Goal: Obtain resource: Download file/media

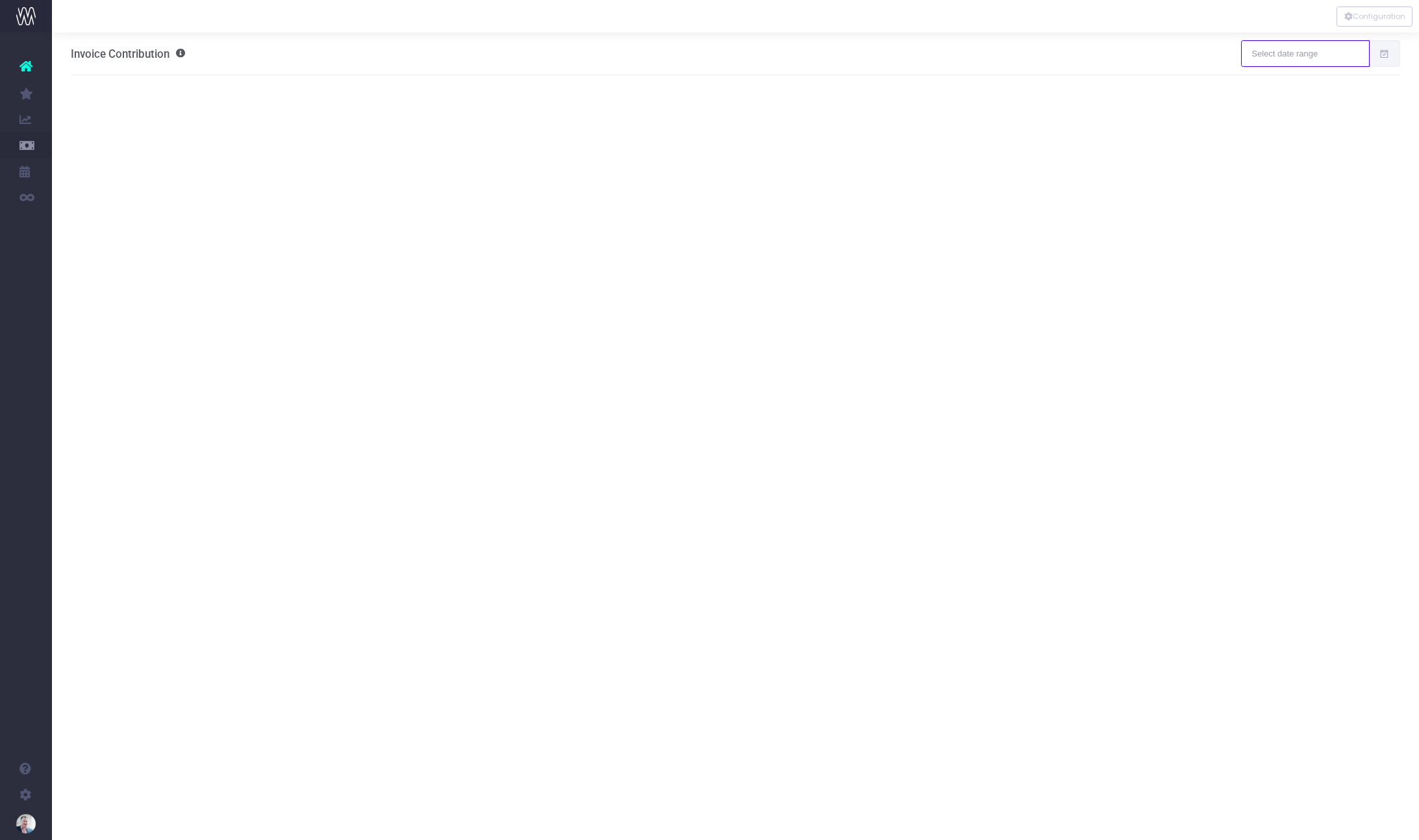
click at [1283, 55] on input "text" at bounding box center [1305, 53] width 128 height 26
type input "[DATE]"
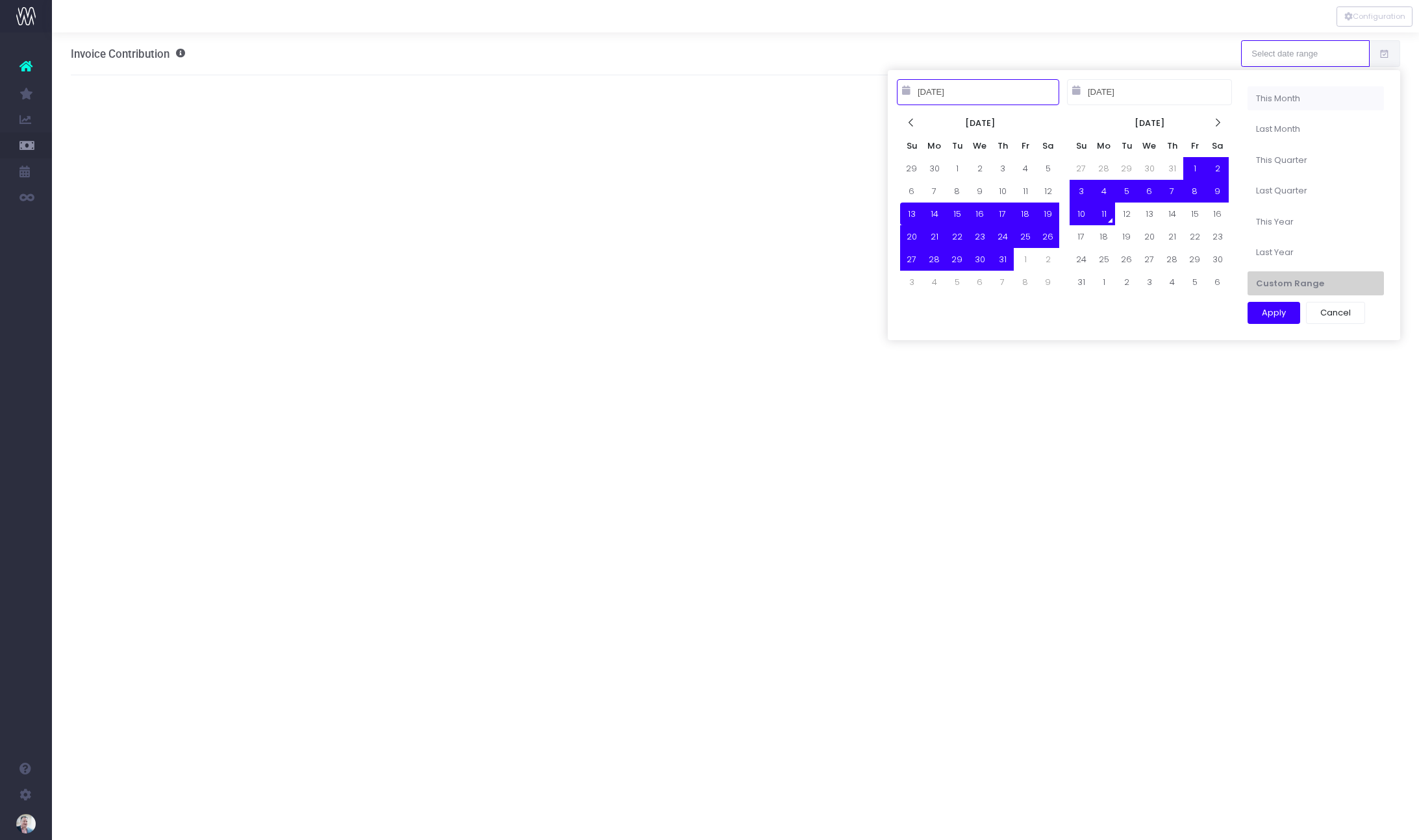
type input "[DATE]"
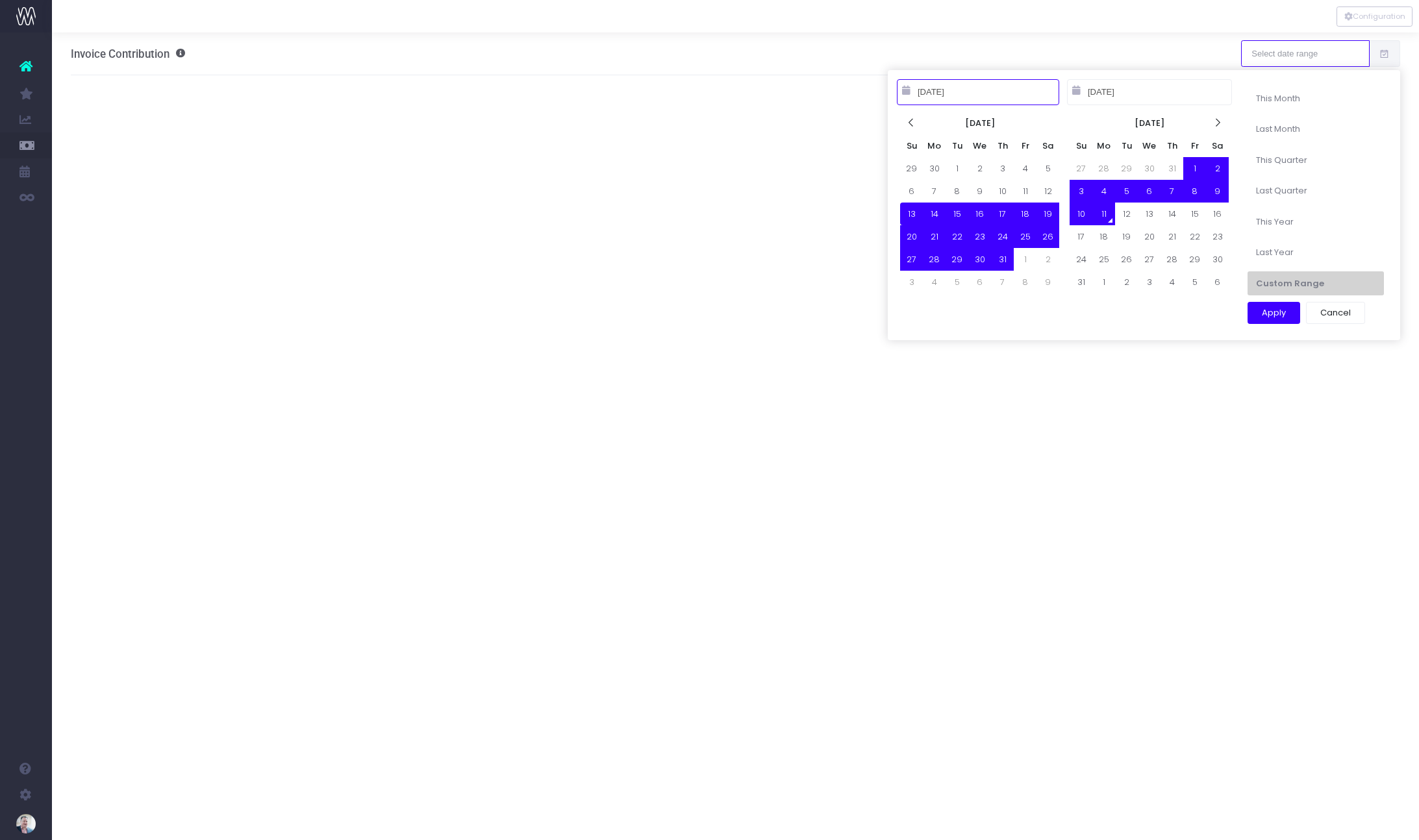
type input "[DATE]"
click at [913, 127] on icon at bounding box center [911, 123] width 11 height 11
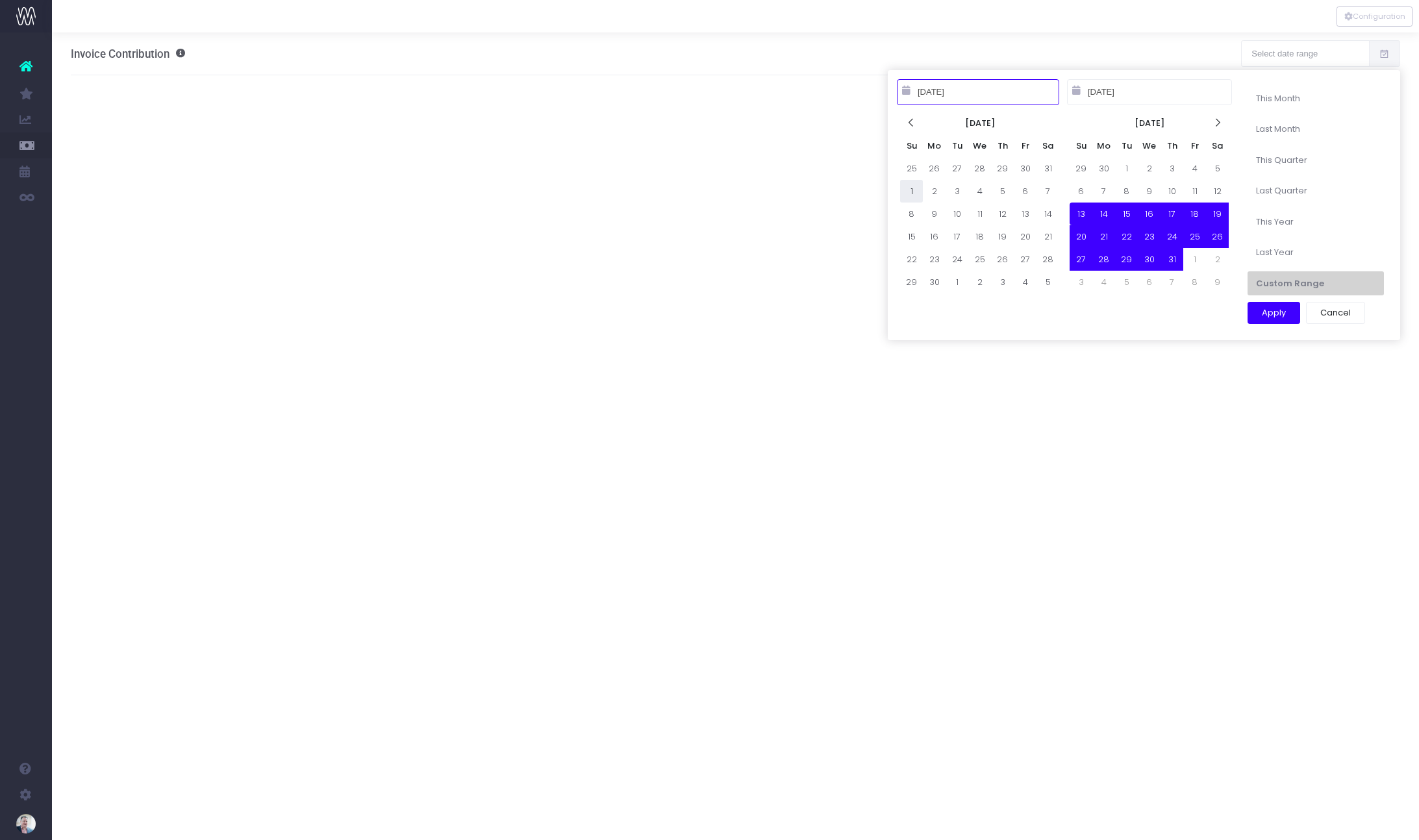
type input "[DATE]"
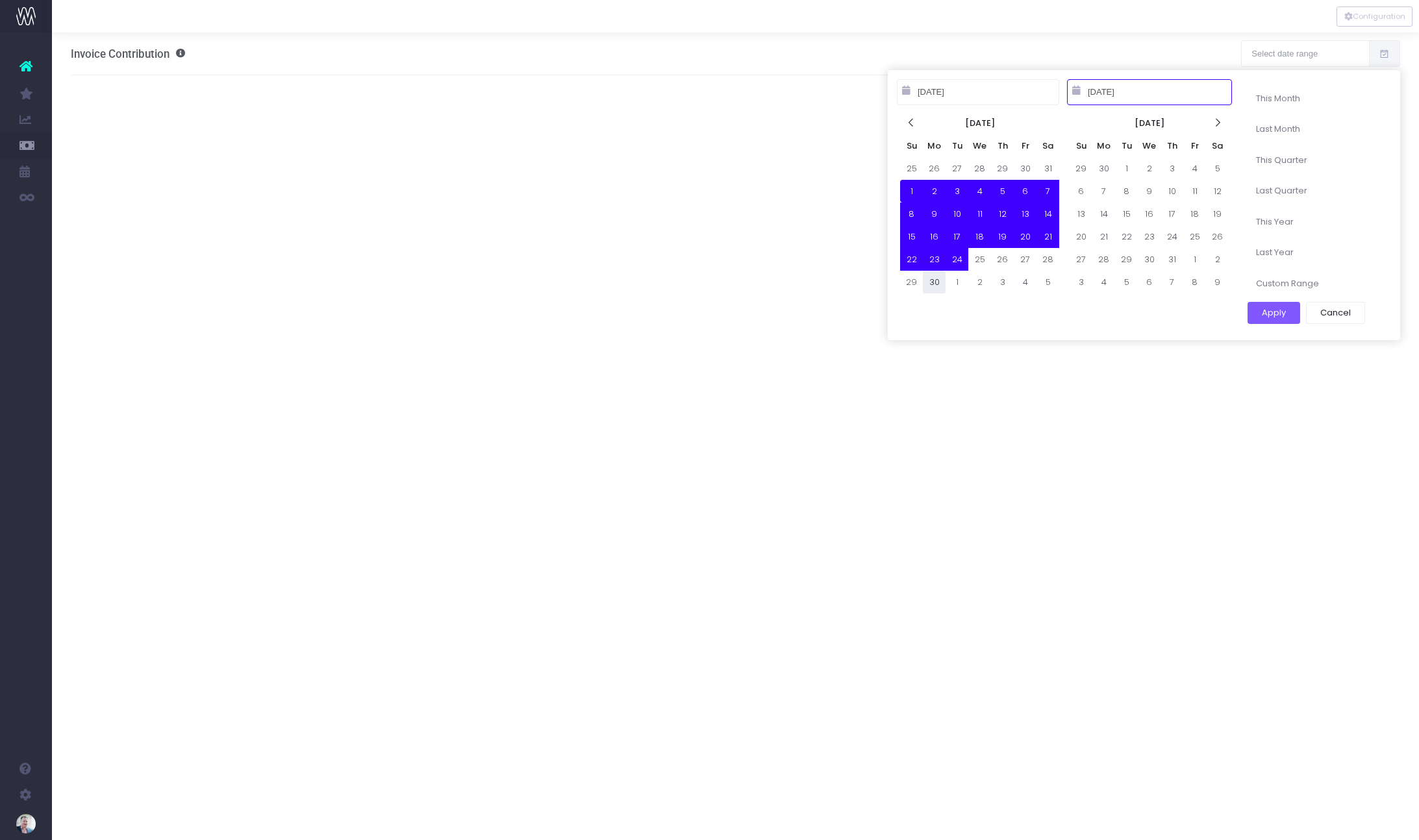
type input "[DATE]"
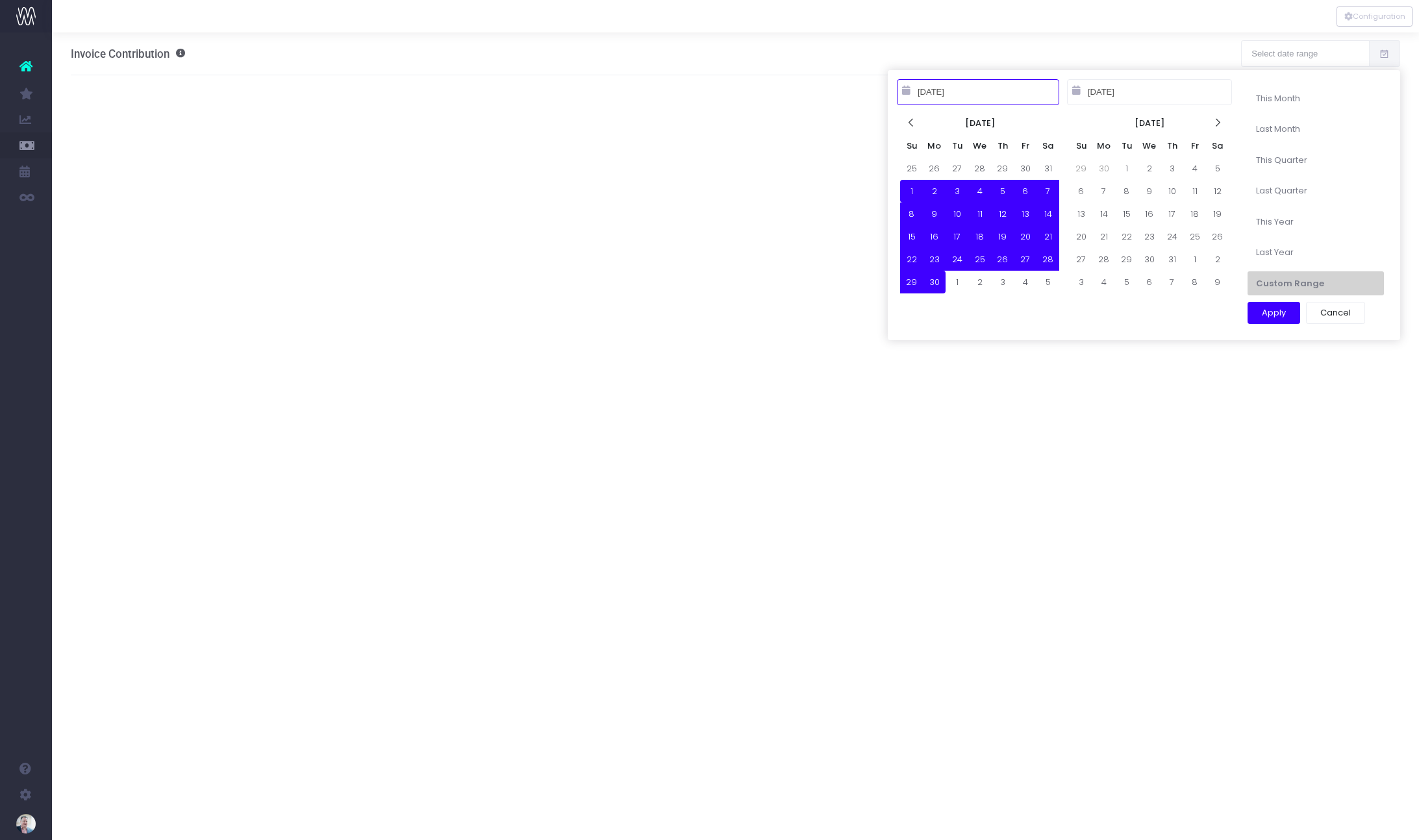
type input "[DATE]"
click at [1277, 311] on button "Apply" at bounding box center [1274, 313] width 53 height 22
type input "[DATE] – [DATE]"
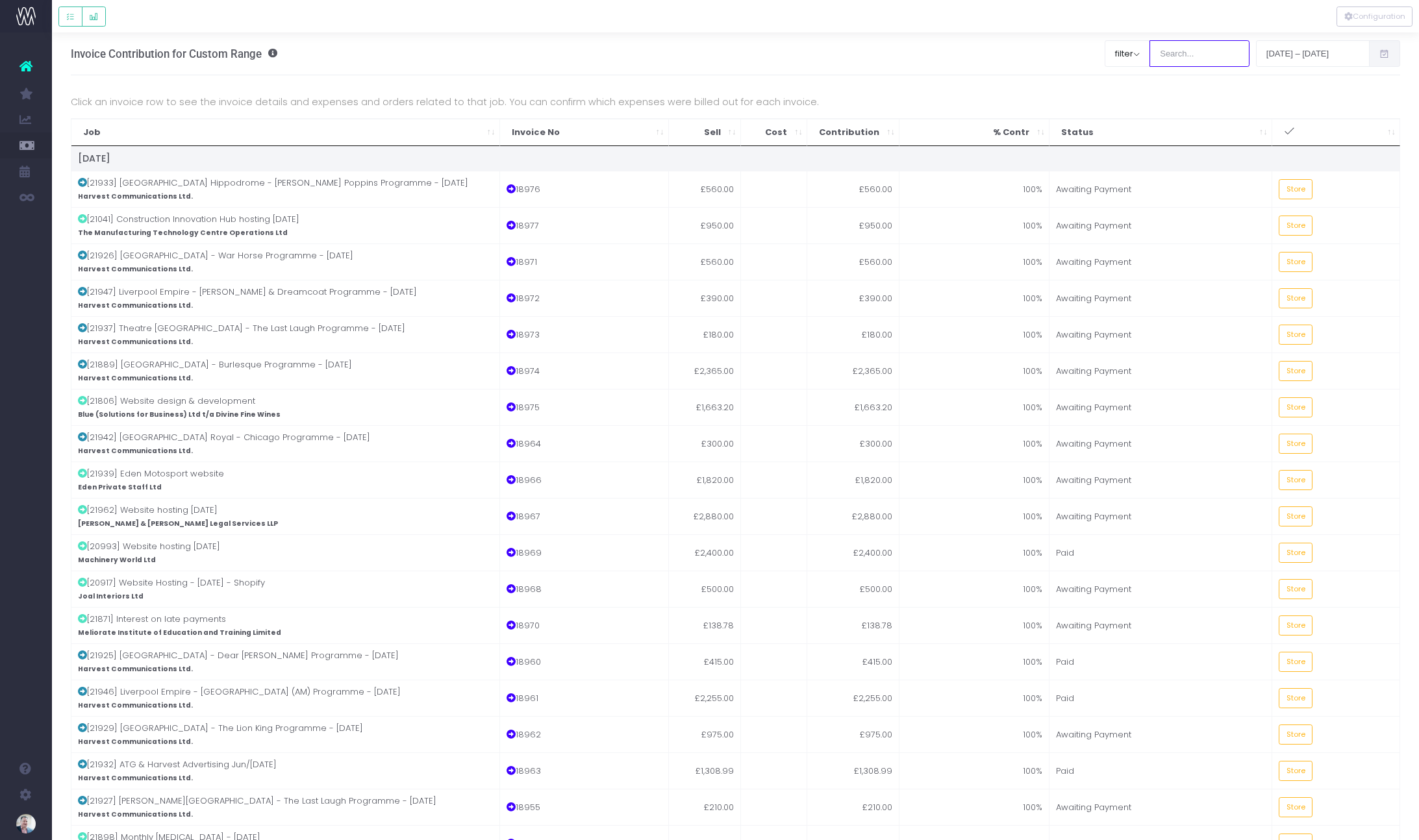
click at [1188, 55] on input "search" at bounding box center [1200, 53] width 100 height 26
click at [1134, 53] on button "filter" at bounding box center [1127, 53] width 45 height 26
click at [1124, 98] on span at bounding box center [1124, 100] width 12 height 12
click at [1137, 98] on input "All" at bounding box center [1141, 97] width 8 height 8
checkbox input "false"
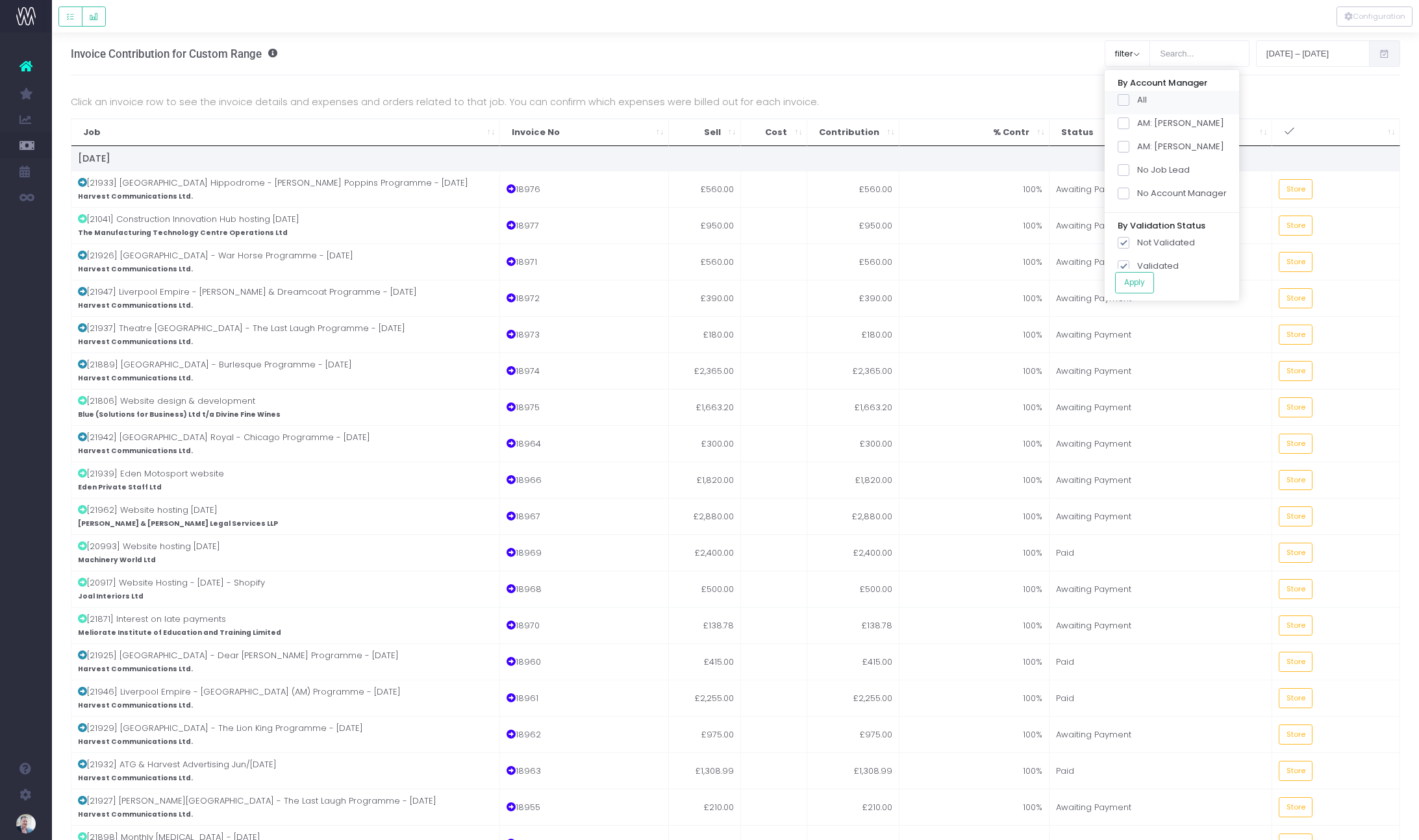
checkbox input "false"
click at [1119, 122] on span at bounding box center [1124, 124] width 12 height 12
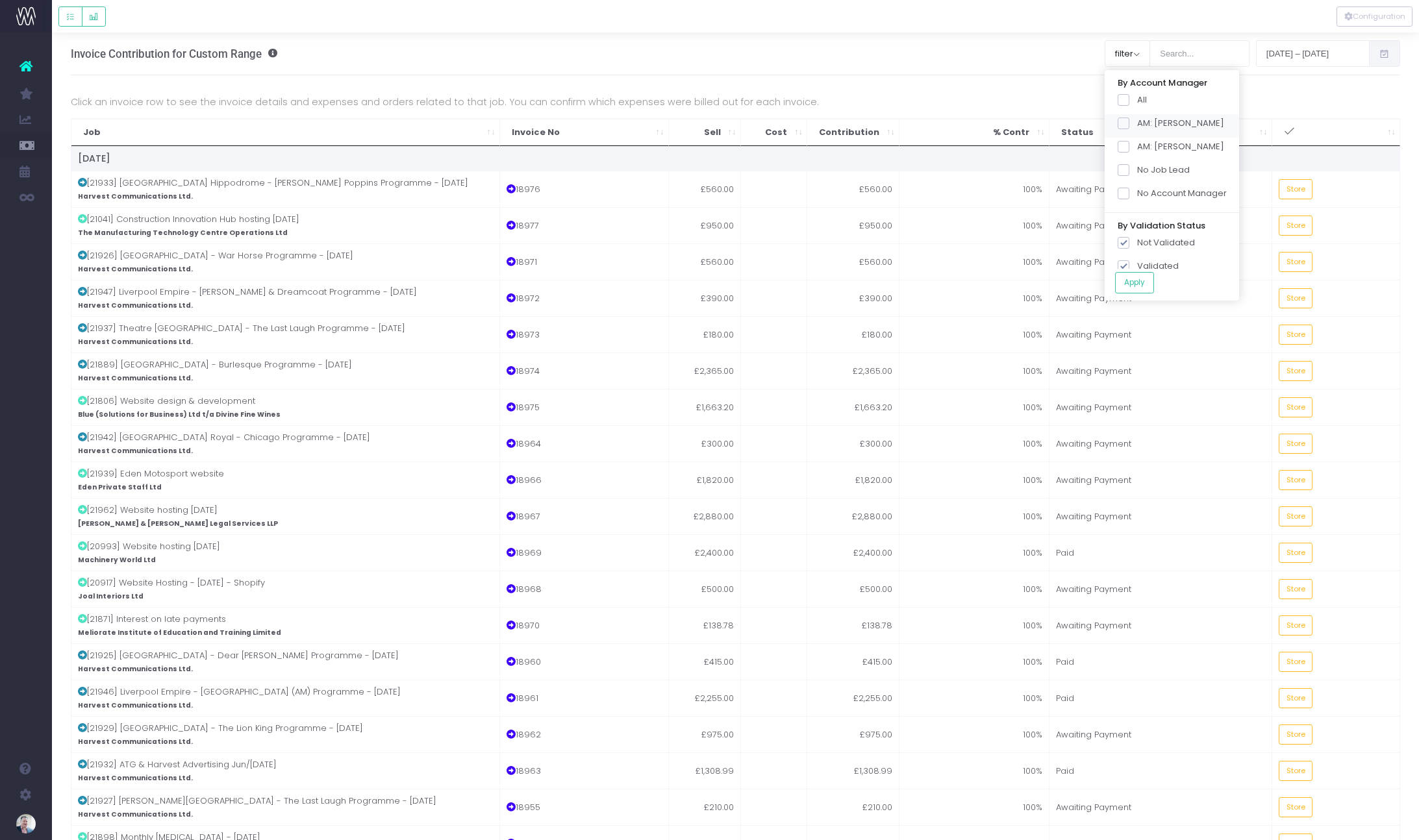
click at [1137, 122] on input "AM: [PERSON_NAME]" at bounding box center [1141, 121] width 8 height 8
checkbox input "true"
click at [1142, 285] on button "Apply" at bounding box center [1134, 282] width 39 height 22
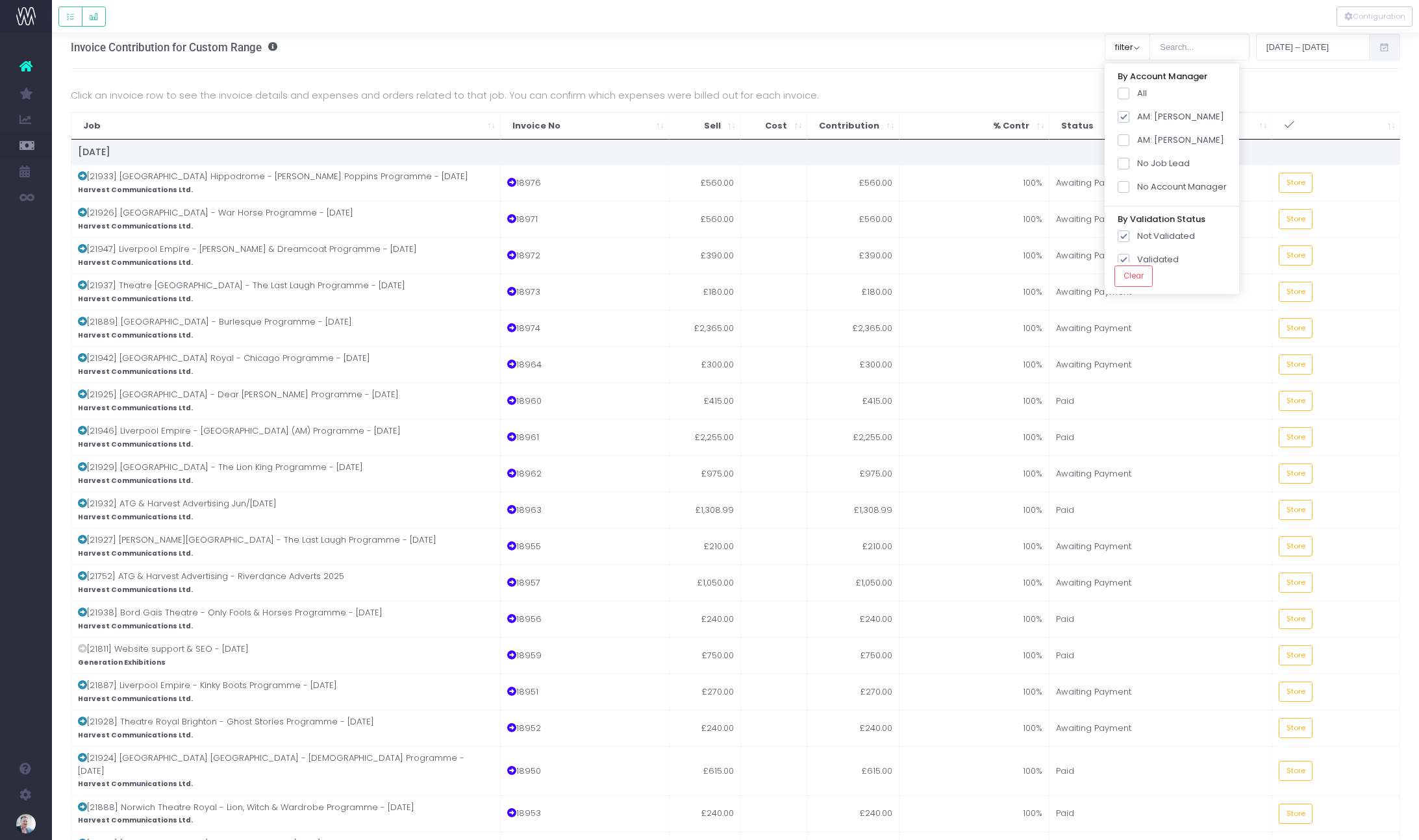
scroll to position [9, 0]
click at [1405, 152] on div "Invoice Contribution for Custom Range filter By Account Manager All AM: [PERSON…" at bounding box center [735, 821] width 1367 height 1595
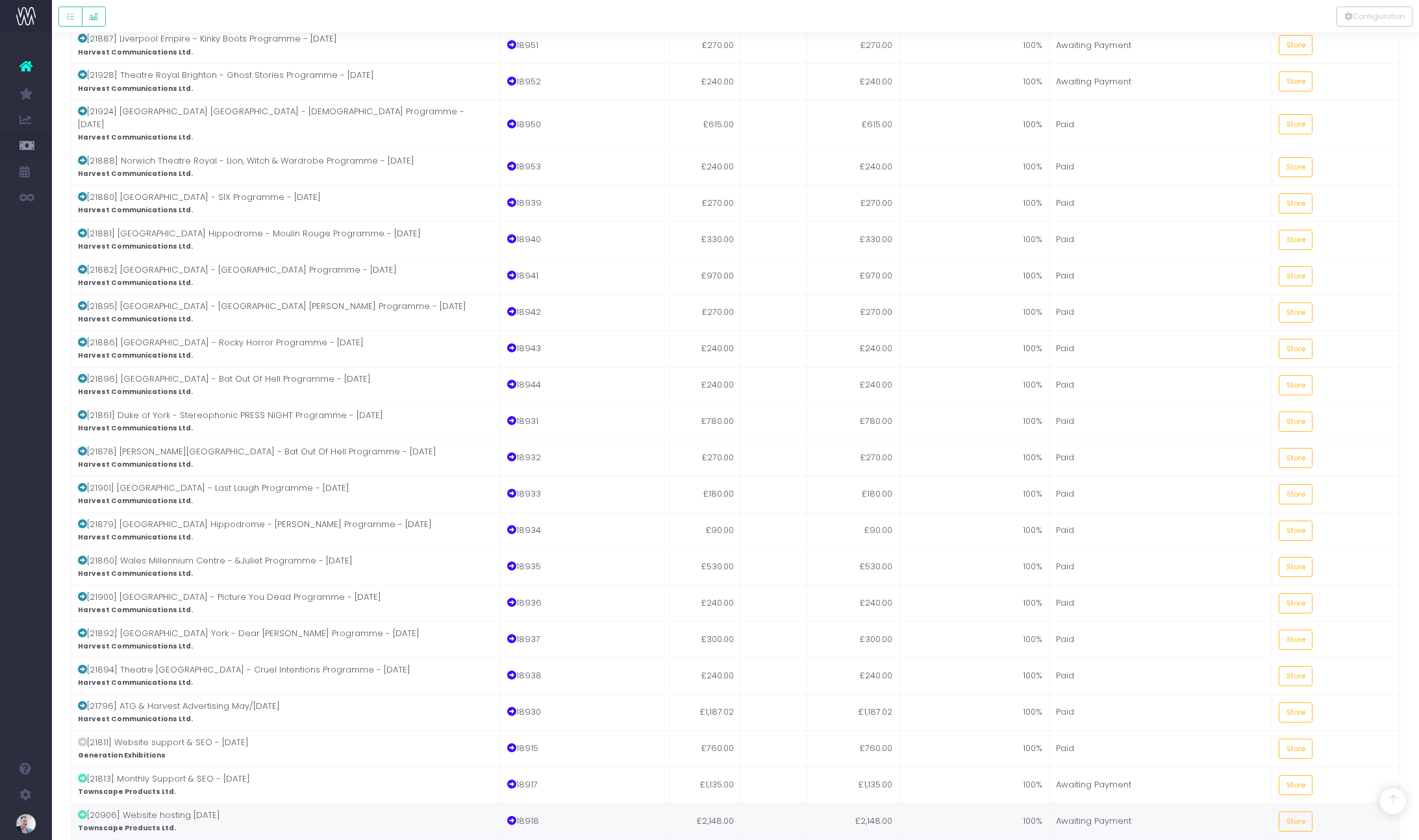
scroll to position [775, 0]
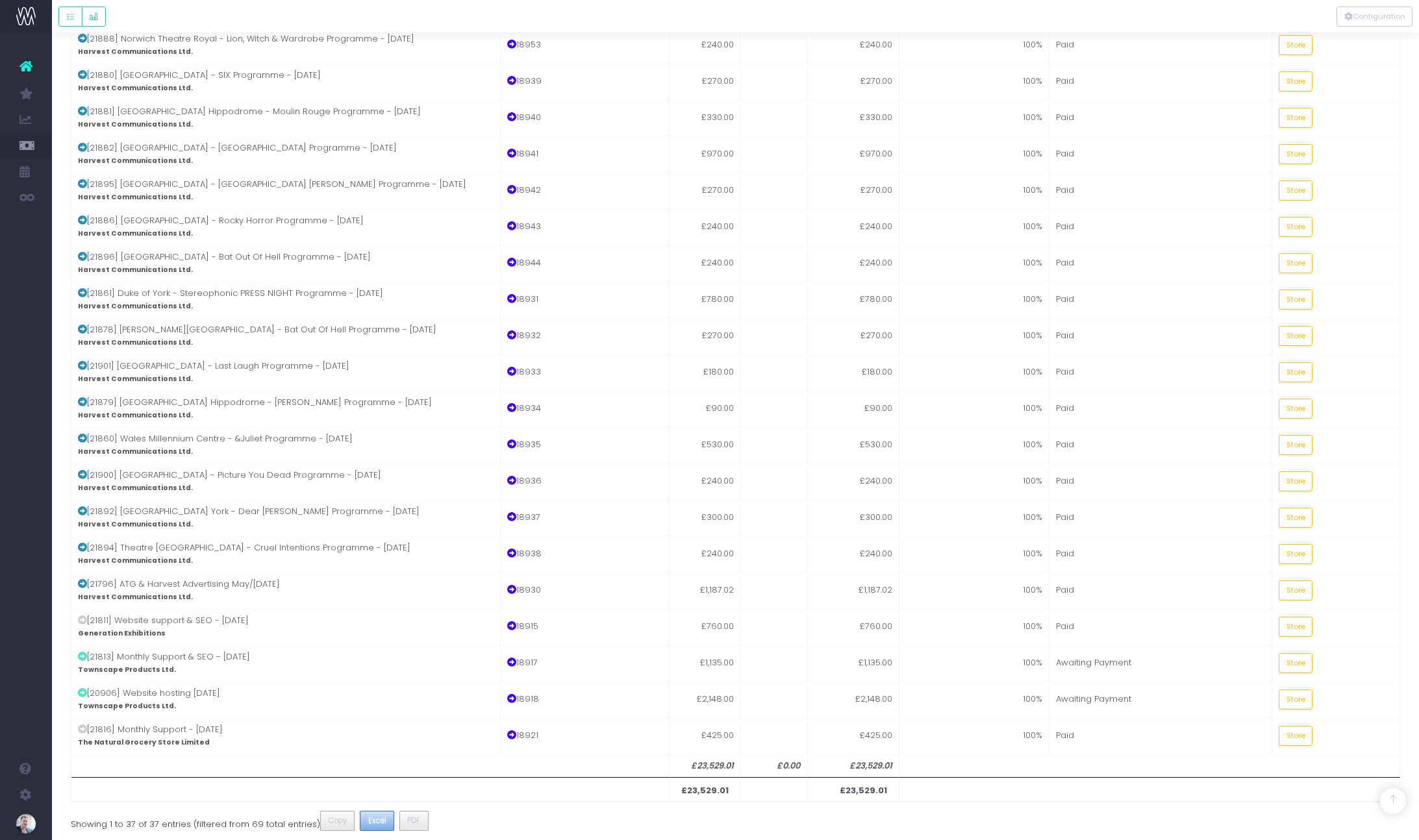
click at [371, 815] on span "Excel" at bounding box center [377, 821] width 18 height 12
